Goal: Navigation & Orientation: Find specific page/section

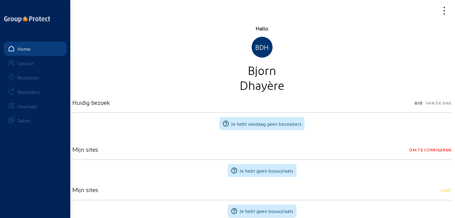
click at [37, 77] on div "Bezoeken" at bounding box center [28, 78] width 22 height 6
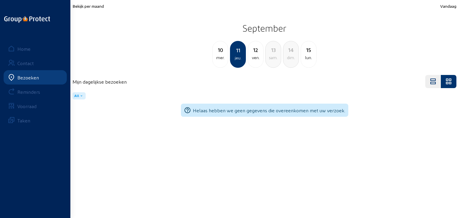
click at [95, 7] on span "Bekijk per maand" at bounding box center [87, 6] width 31 height 5
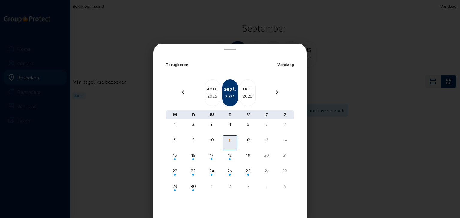
click at [246, 82] on div "[DATE]" at bounding box center [248, 93] width 16 height 27
click at [246, 83] on div "[DATE]" at bounding box center [248, 93] width 16 height 27
click at [246, 83] on div "déc. 2025" at bounding box center [248, 93] width 16 height 27
click at [336, 57] on div at bounding box center [230, 109] width 460 height 218
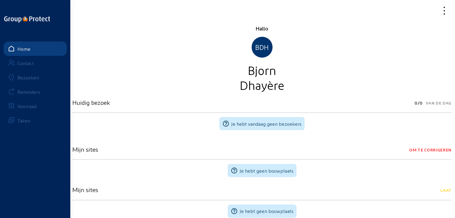
click at [96, 54] on div "Hallo BDH [PERSON_NAME]" at bounding box center [261, 59] width 379 height 68
